Goal: Information Seeking & Learning: Learn about a topic

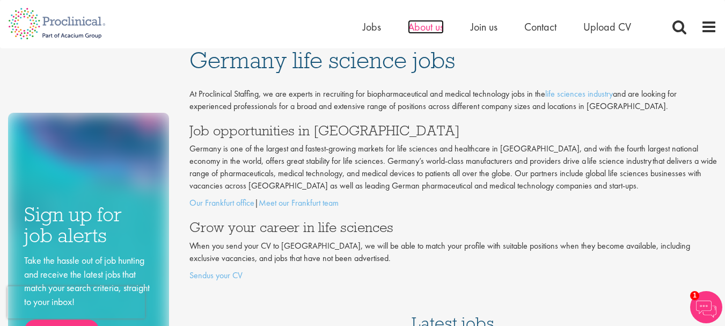
click at [428, 26] on span "About us" at bounding box center [426, 27] width 36 height 14
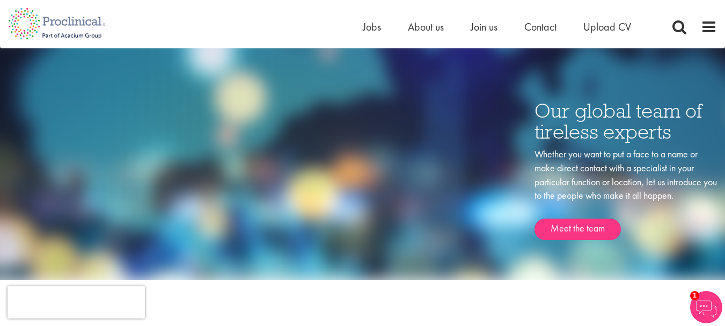
scroll to position [1414, 0]
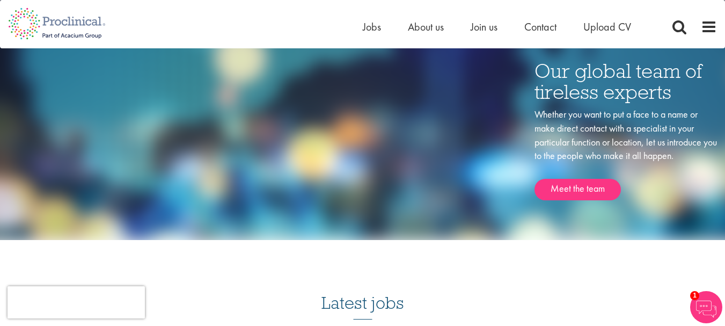
drag, startPoint x: 732, startPoint y: 18, endPoint x: 725, endPoint y: 114, distance: 96.2
